Goal: Task Accomplishment & Management: Complete application form

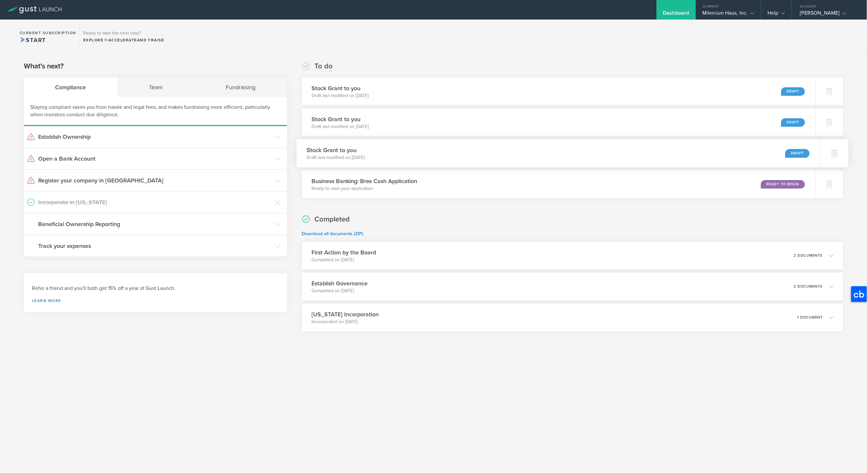
click at [729, 153] on div "Stock Grant to you Draft last modified on Jun 30, 2025 Draft" at bounding box center [558, 153] width 524 height 28
click at [797, 91] on div "Draft" at bounding box center [797, 91] width 24 height 9
click at [828, 91] on div at bounding box center [834, 91] width 28 height 28
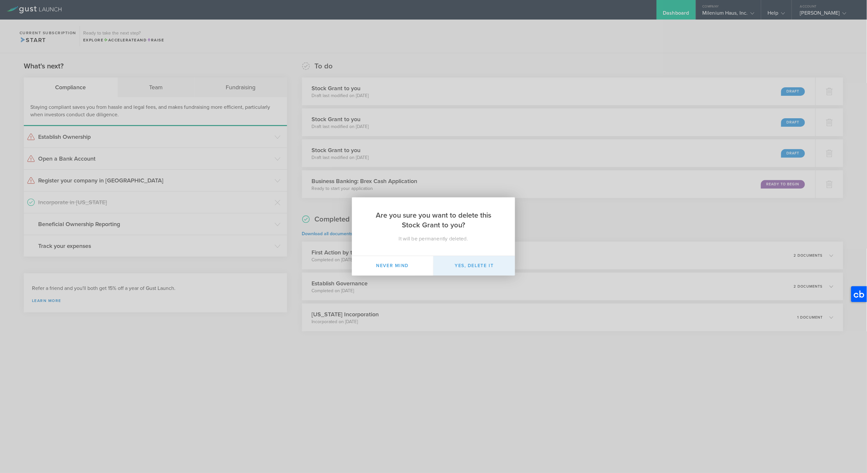
click at [476, 266] on button "Yes, delete it" at bounding box center [474, 266] width 82 height 20
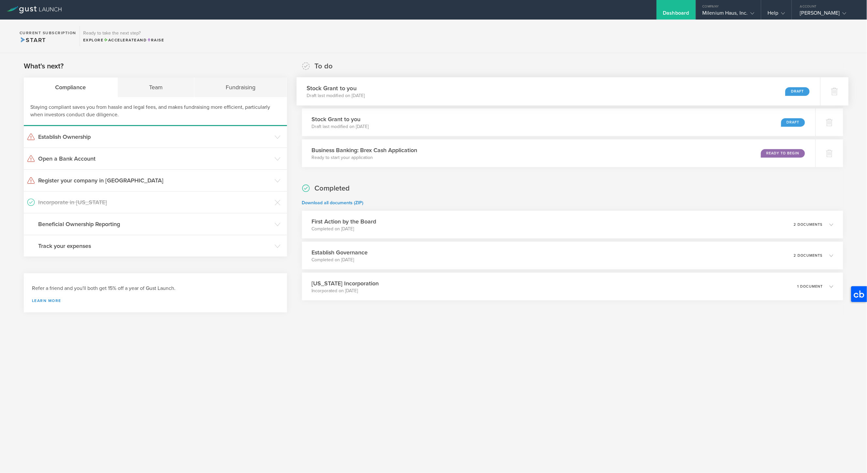
click at [795, 92] on div "Draft" at bounding box center [797, 91] width 24 height 9
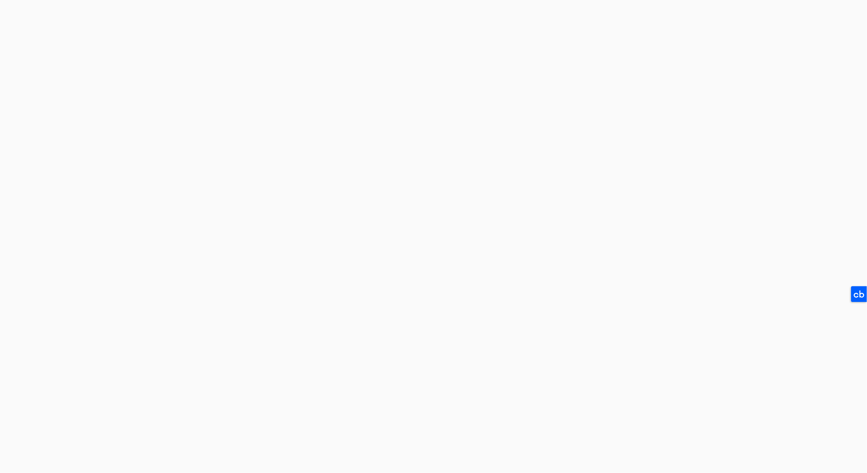
select select "double"
select select "100"
select select "double"
select select "100"
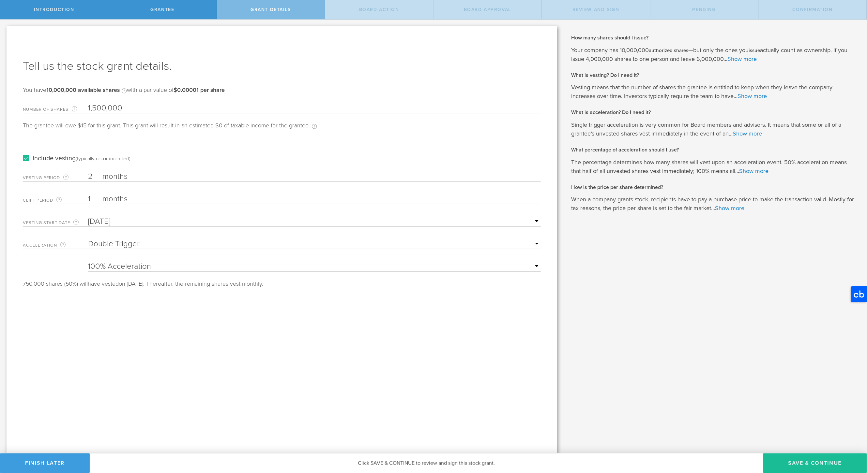
click at [24, 158] on label "Include vesting (typically recommended)" at bounding box center [77, 158] width 108 height 7
click at [0, 0] on input "Include vesting (typically recommended)" at bounding box center [0, 0] width 0 height 0
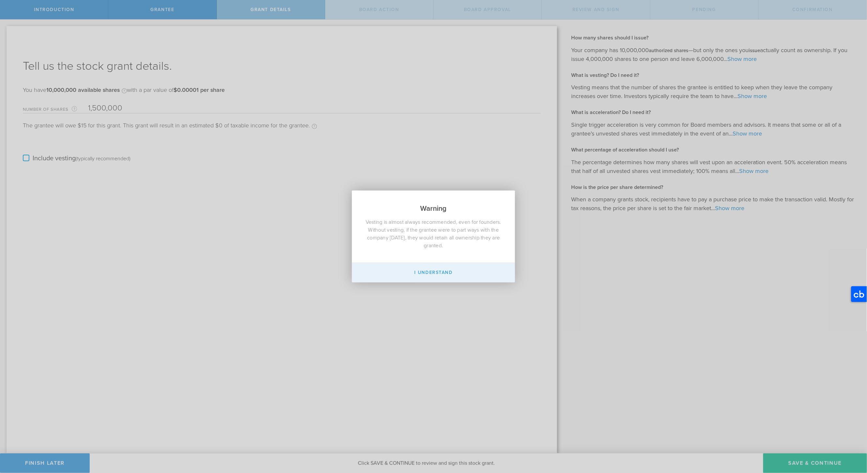
click at [438, 273] on button "I Understand" at bounding box center [433, 273] width 163 height 20
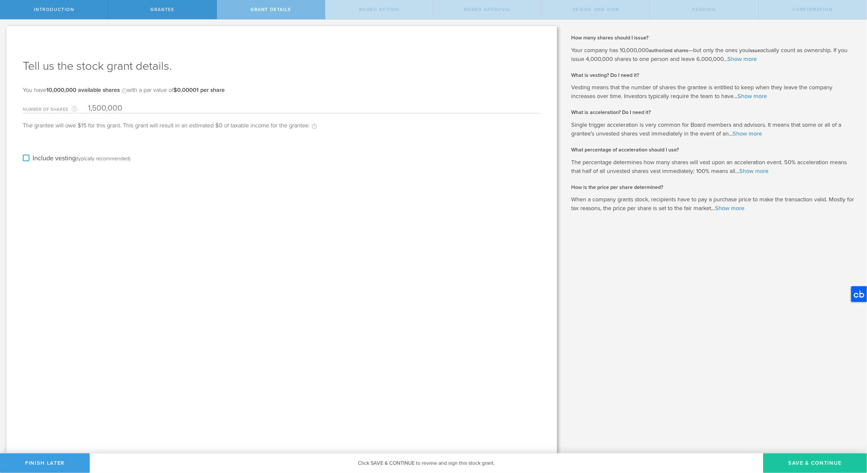
click at [793, 462] on button "Save & Continue" at bounding box center [815, 464] width 104 height 20
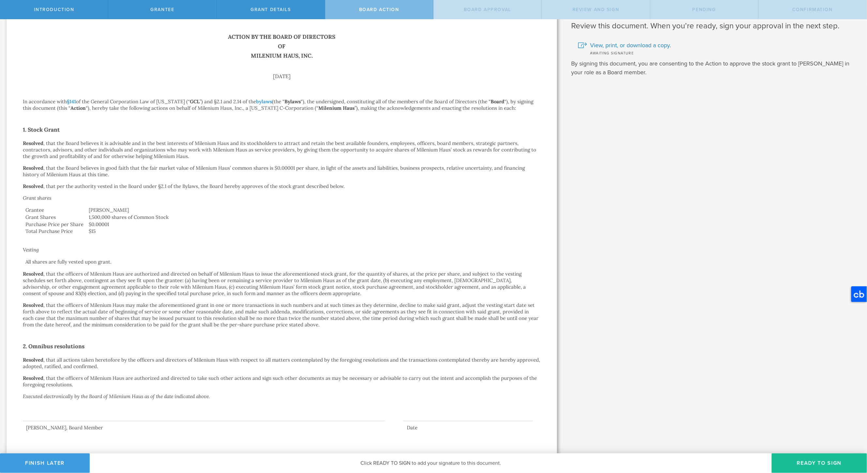
scroll to position [20, 0]
click at [797, 463] on button "Ready to Sign" at bounding box center [818, 464] width 95 height 20
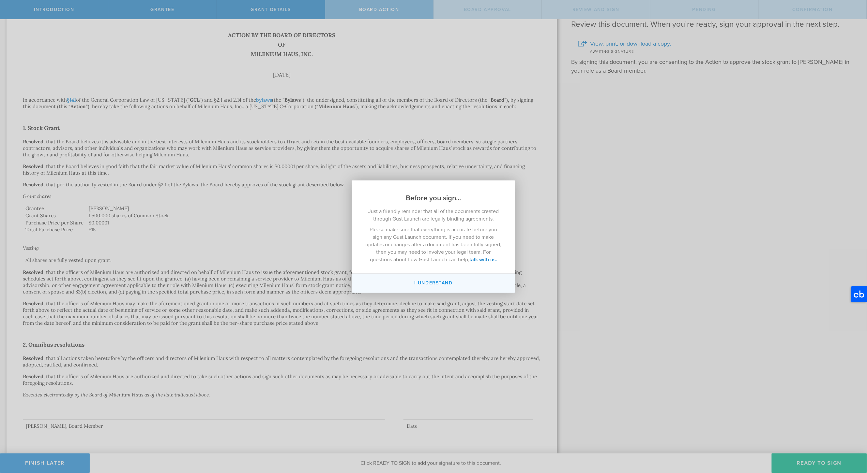
click at [439, 282] on button "I understand" at bounding box center [433, 283] width 163 height 19
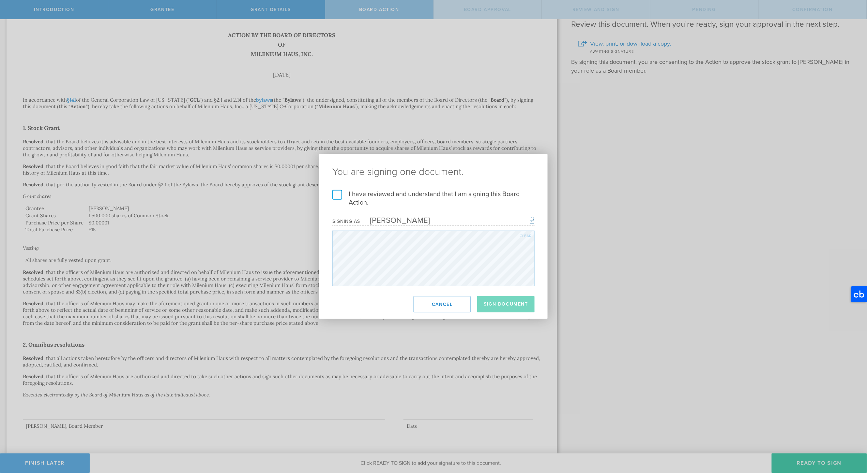
click at [341, 195] on label "I have reviewed and understand that I am signing this Board Action." at bounding box center [433, 198] width 202 height 17
click at [0, 0] on input "I have reviewed and understand that I am signing this Board Action." at bounding box center [0, 0] width 0 height 0
click at [496, 300] on button "Sign Document" at bounding box center [505, 304] width 57 height 16
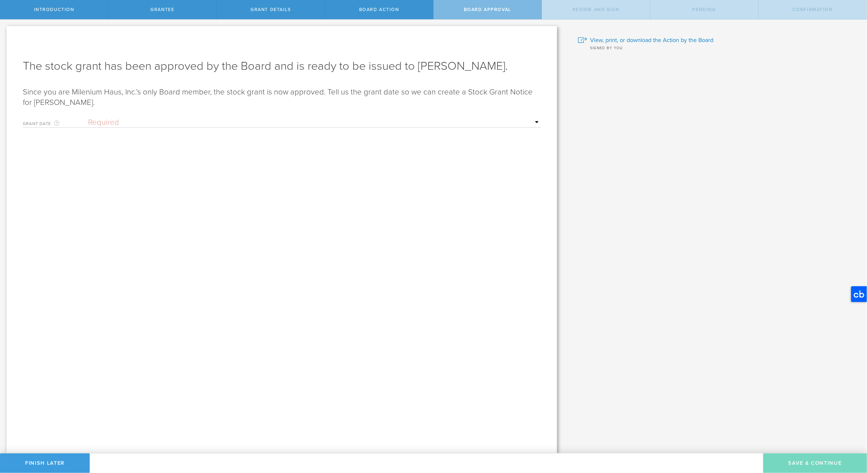
scroll to position [0, 0]
click at [175, 122] on select "Required Upon grantee's signature A specific date" at bounding box center [314, 123] width 453 height 10
select select "uponGranteeSignature"
click at [88, 118] on select "Required Upon grantee's signature A specific date" at bounding box center [314, 123] width 453 height 10
click at [809, 462] on button "Save & Continue" at bounding box center [815, 464] width 104 height 20
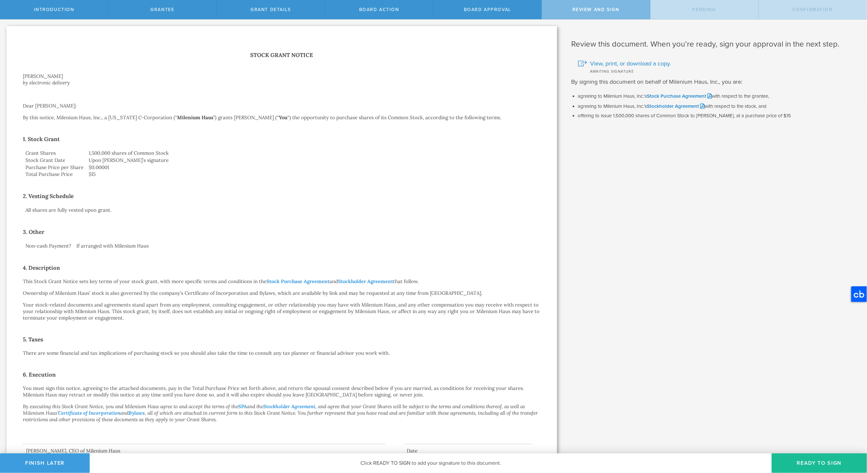
scroll to position [51, 0]
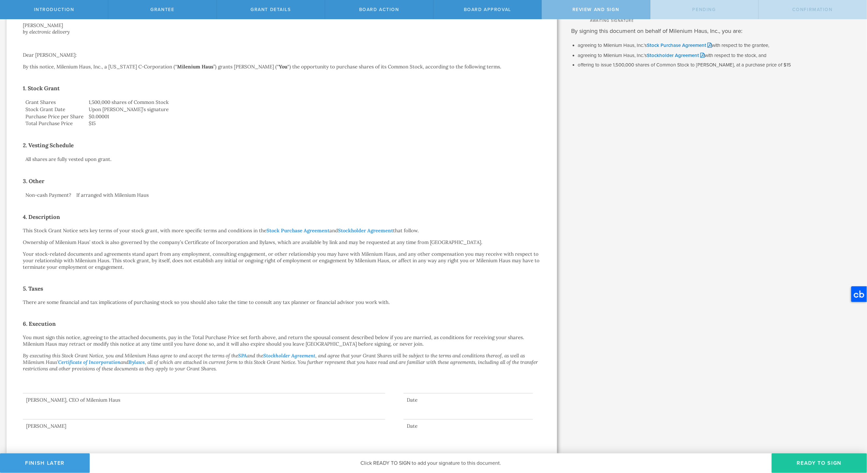
click at [820, 462] on button "Ready to Sign" at bounding box center [818, 464] width 95 height 20
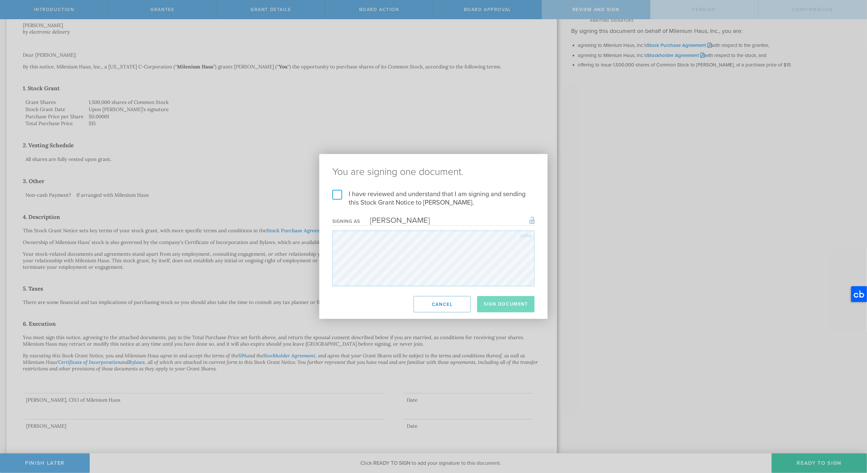
click at [337, 195] on label "I have reviewed and understand that I am signing and sending this Stock Grant N…" at bounding box center [433, 198] width 202 height 17
click at [0, 0] on input "I have reviewed and understand that I am signing and sending this Stock Grant N…" at bounding box center [0, 0] width 0 height 0
click at [495, 303] on button "Sign Document" at bounding box center [505, 304] width 57 height 16
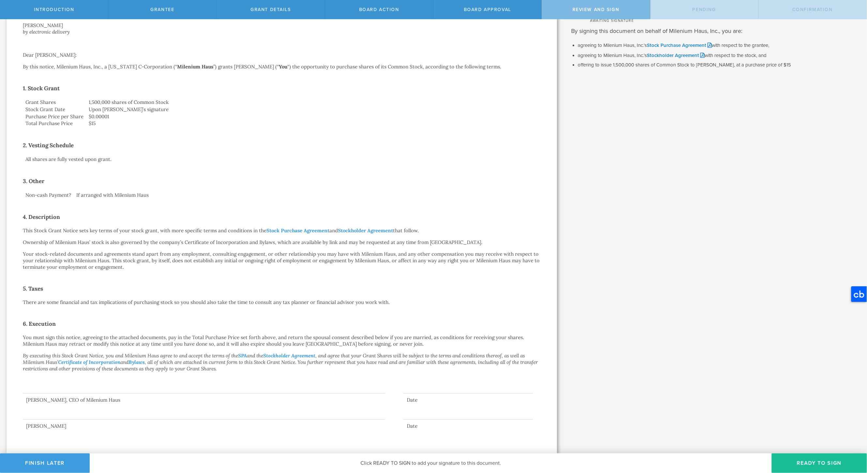
scroll to position [0, 0]
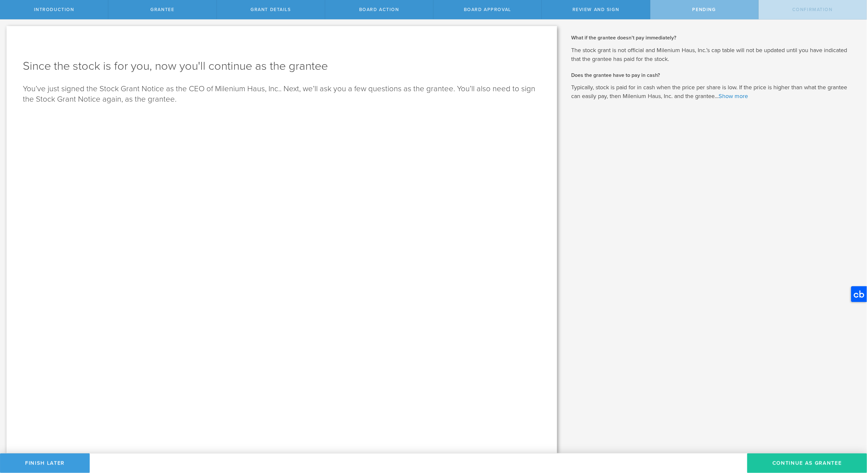
click at [785, 462] on button "Continue as Grantee" at bounding box center [807, 464] width 120 height 20
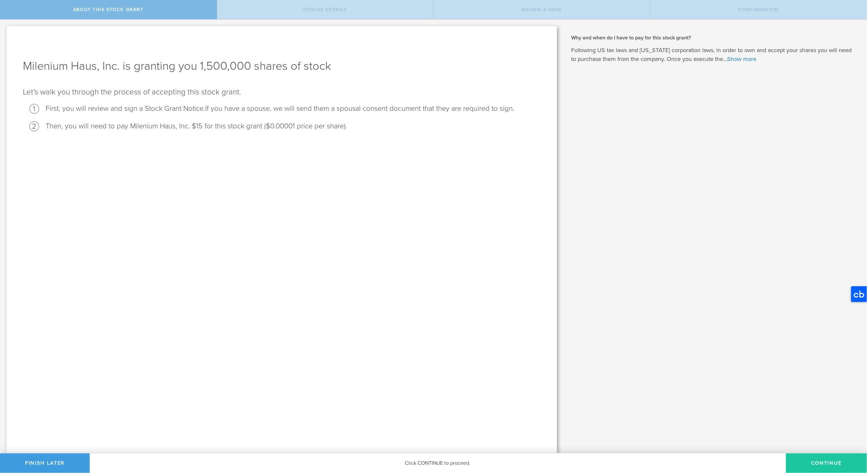
click at [827, 462] on button "CONTINUE" at bounding box center [826, 464] width 81 height 20
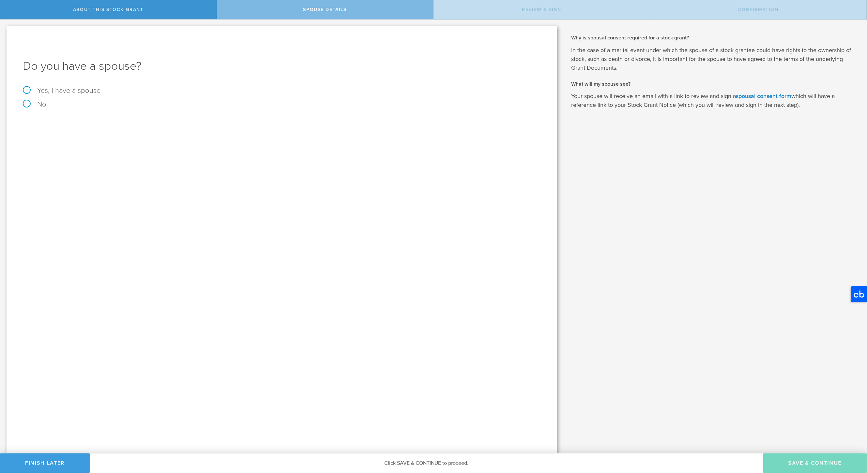
click at [76, 91] on label "Yes, I have a spouse" at bounding box center [282, 90] width 518 height 7
click at [4, 30] on input "Yes, I have a spouse" at bounding box center [2, 25] width 4 height 10
radio input "true"
click at [176, 142] on input "text" at bounding box center [305, 144] width 466 height 10
type input "N"
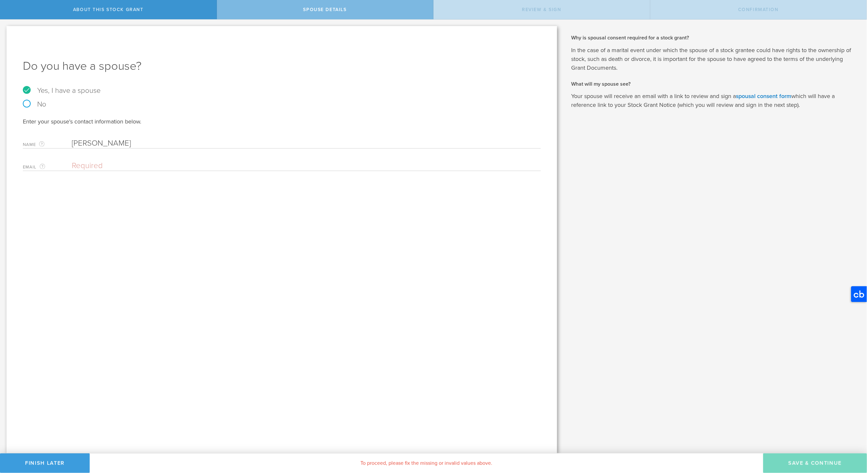
type input "Aleksandra Vidovic"
type input "ninovi@yahoo.com"
click at [801, 465] on button "Save & Continue" at bounding box center [815, 464] width 104 height 20
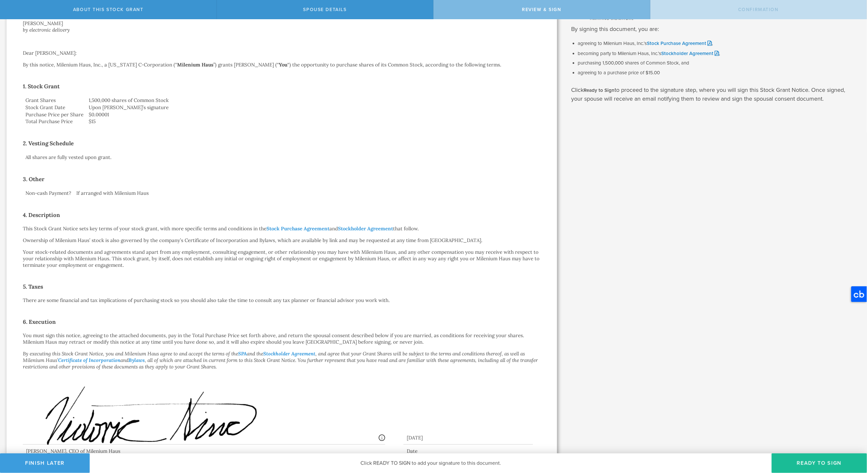
scroll to position [104, 0]
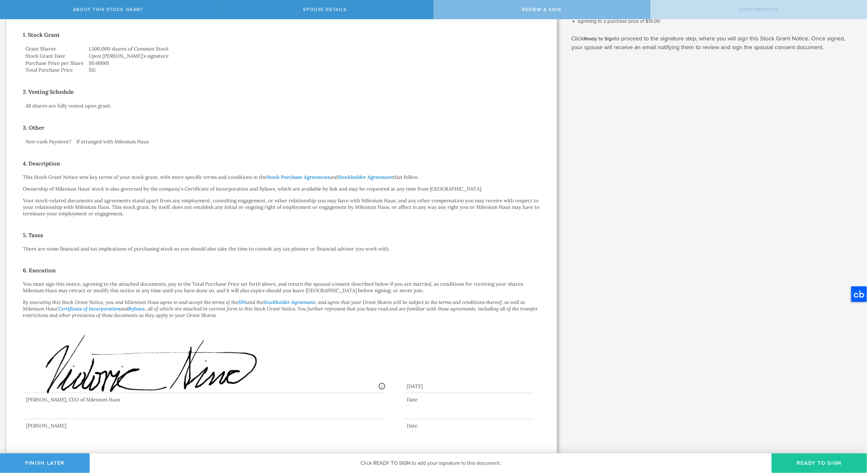
click at [811, 463] on button "Ready to Sign" at bounding box center [818, 464] width 95 height 20
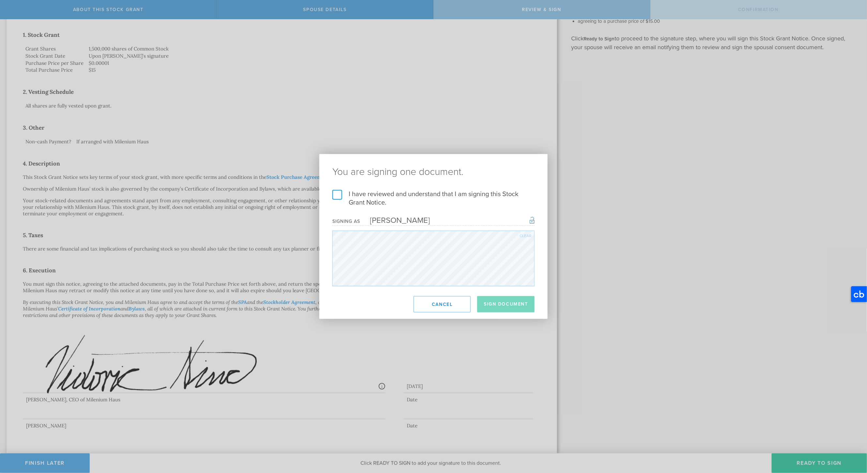
click at [337, 195] on label "I have reviewed and understand that I am signing this Stock Grant Notice." at bounding box center [433, 198] width 202 height 17
click at [0, 0] on input "I have reviewed and understand that I am signing this Stock Grant Notice." at bounding box center [0, 0] width 0 height 0
click at [497, 306] on button "Sign Document" at bounding box center [505, 304] width 57 height 16
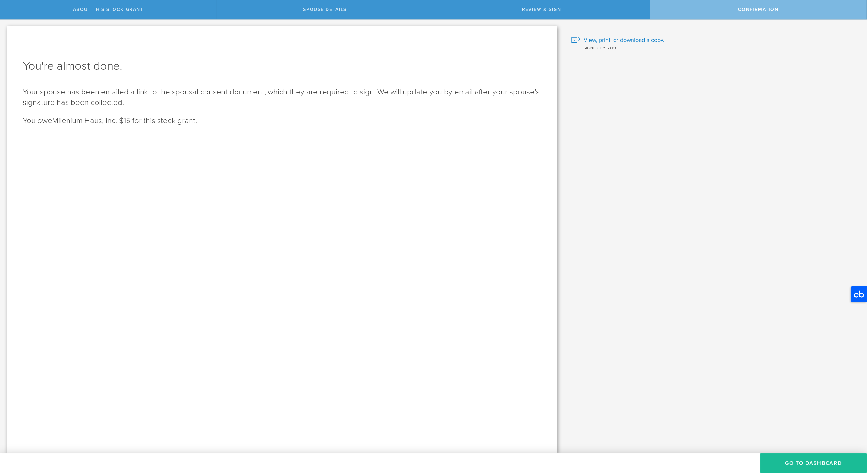
scroll to position [0, 0]
click at [795, 463] on button "Go to Dashboard" at bounding box center [813, 464] width 107 height 20
